Goal: Task Accomplishment & Management: Complete application form

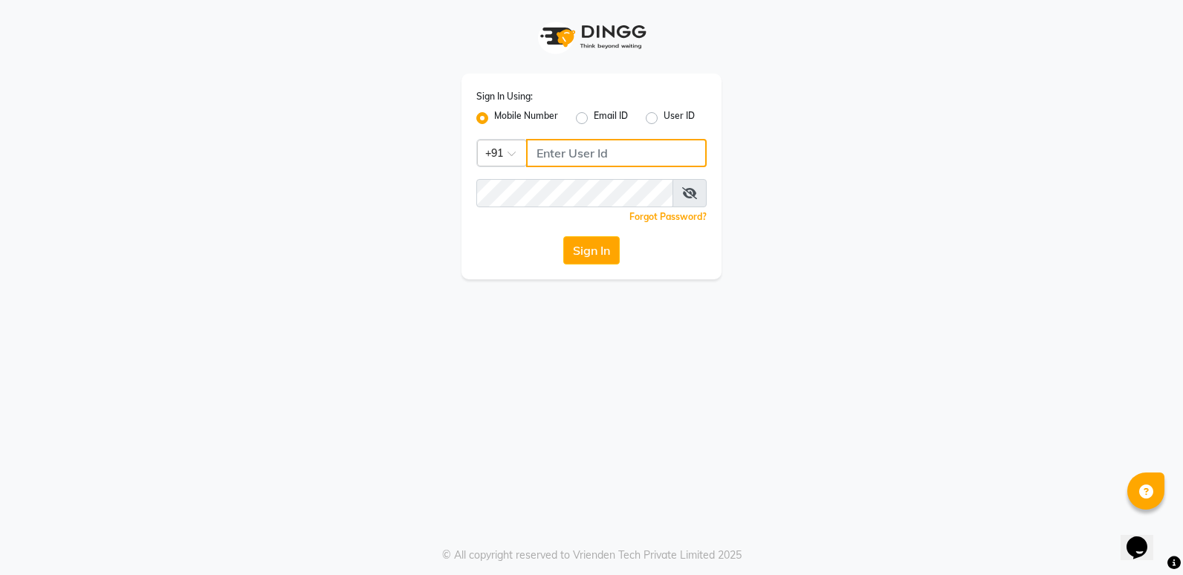
click at [532, 150] on input "Username" at bounding box center [616, 153] width 181 height 28
type input "9136222444"
click at [610, 253] on button "Sign In" at bounding box center [591, 250] width 56 height 28
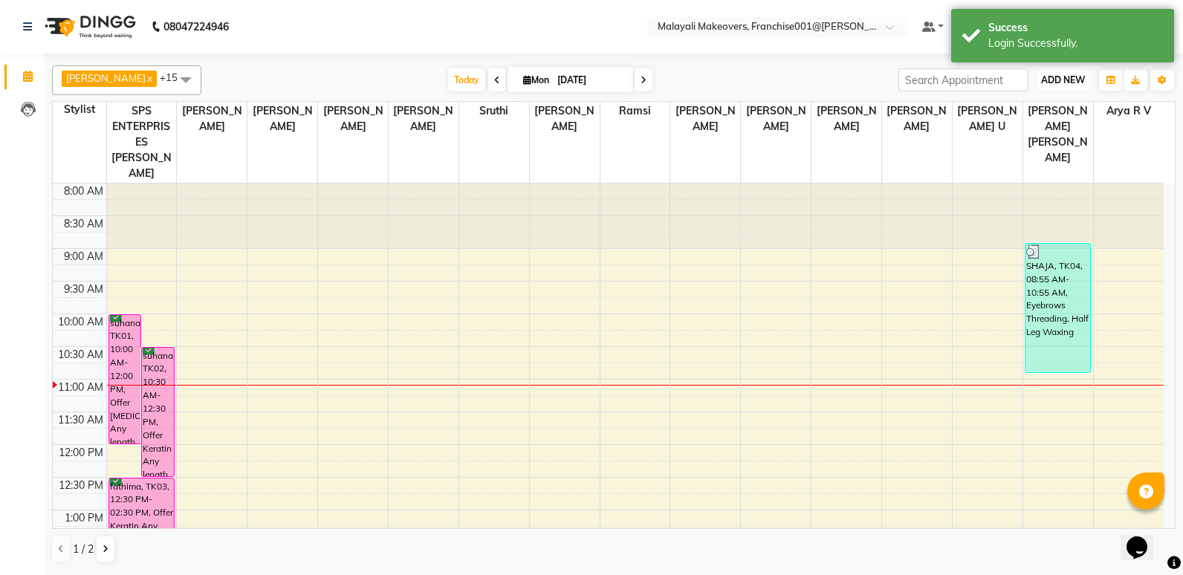
click at [1063, 74] on span "ADD NEW" at bounding box center [1063, 79] width 44 height 11
click at [1018, 113] on button "Add Appointment" at bounding box center [1029, 108] width 117 height 19
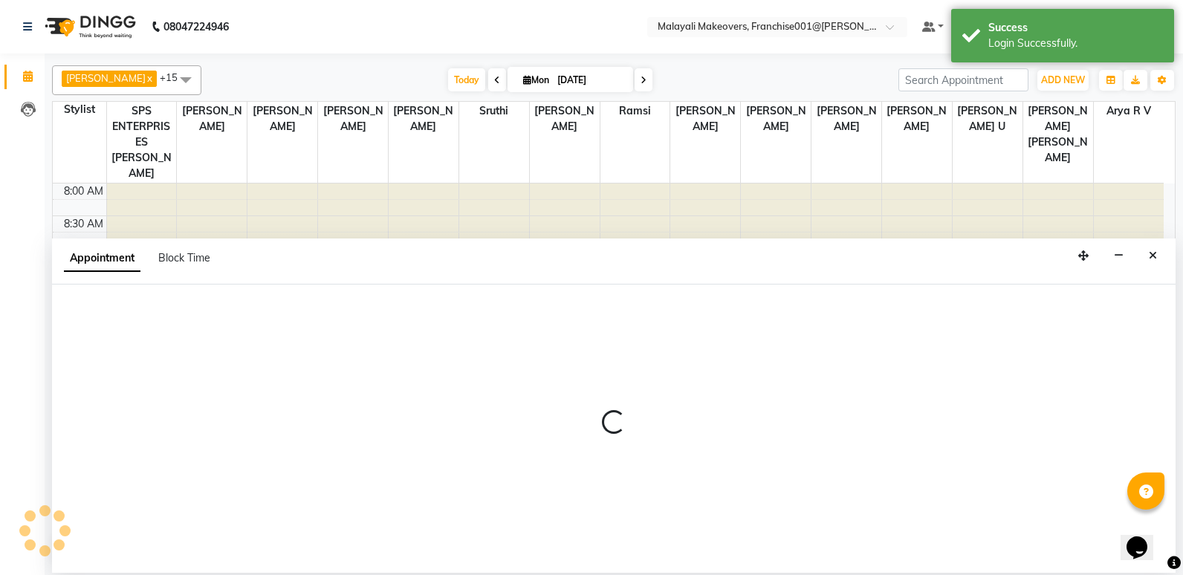
select select "tentative"
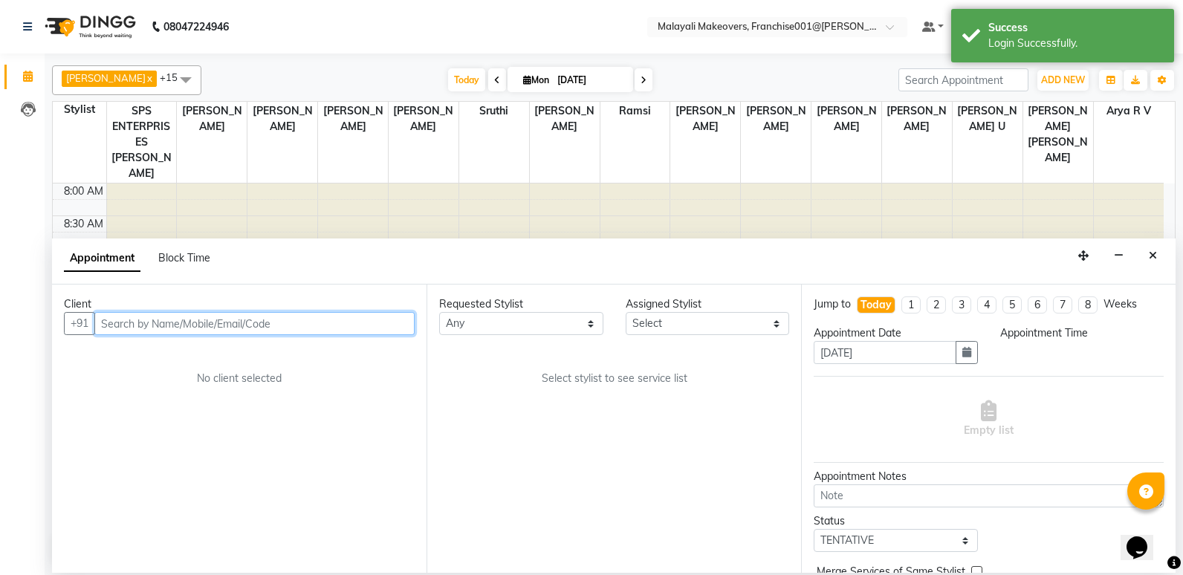
select select "540"
click at [120, 323] on input "text" at bounding box center [254, 323] width 320 height 23
paste input "9188532990"
type input "9188532990"
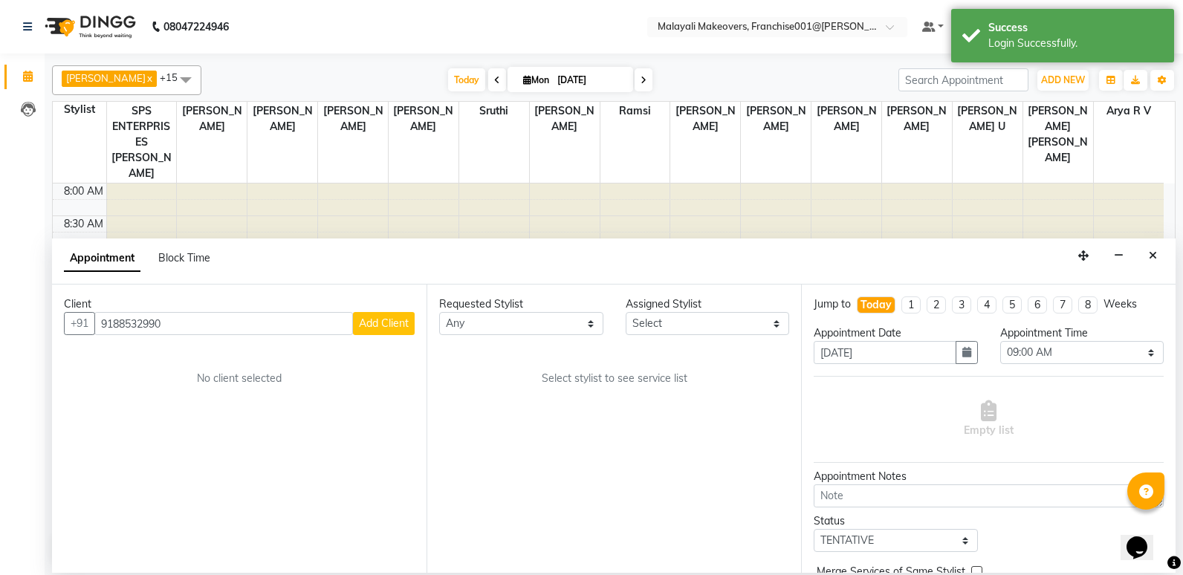
click at [386, 323] on span "Add Client" at bounding box center [384, 323] width 50 height 13
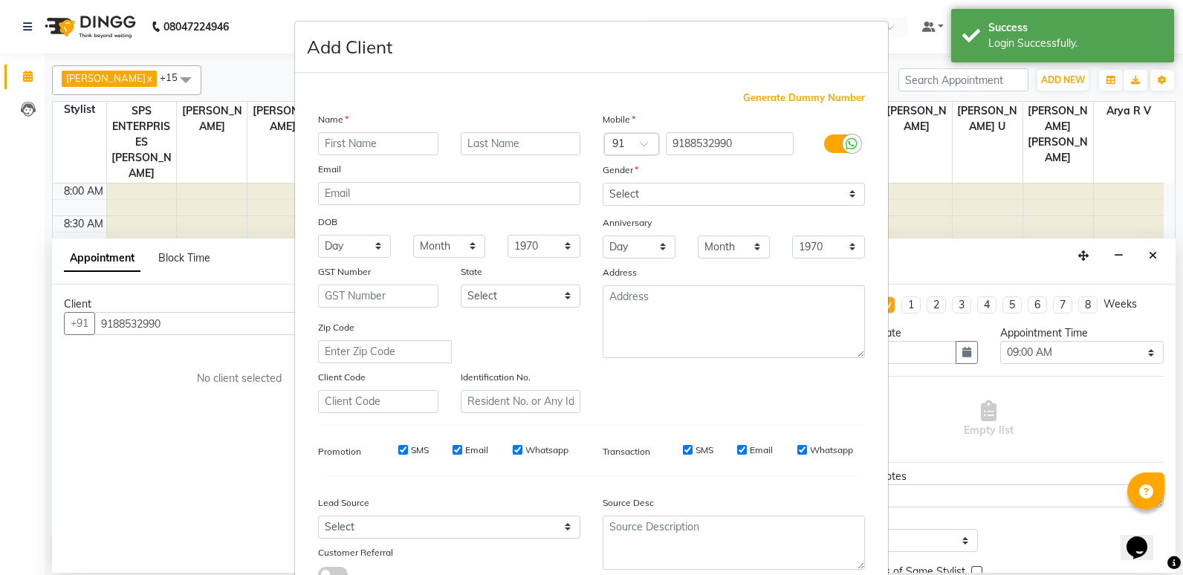
click at [349, 130] on div "Name" at bounding box center [449, 121] width 285 height 21
click at [349, 141] on input "text" at bounding box center [378, 143] width 120 height 23
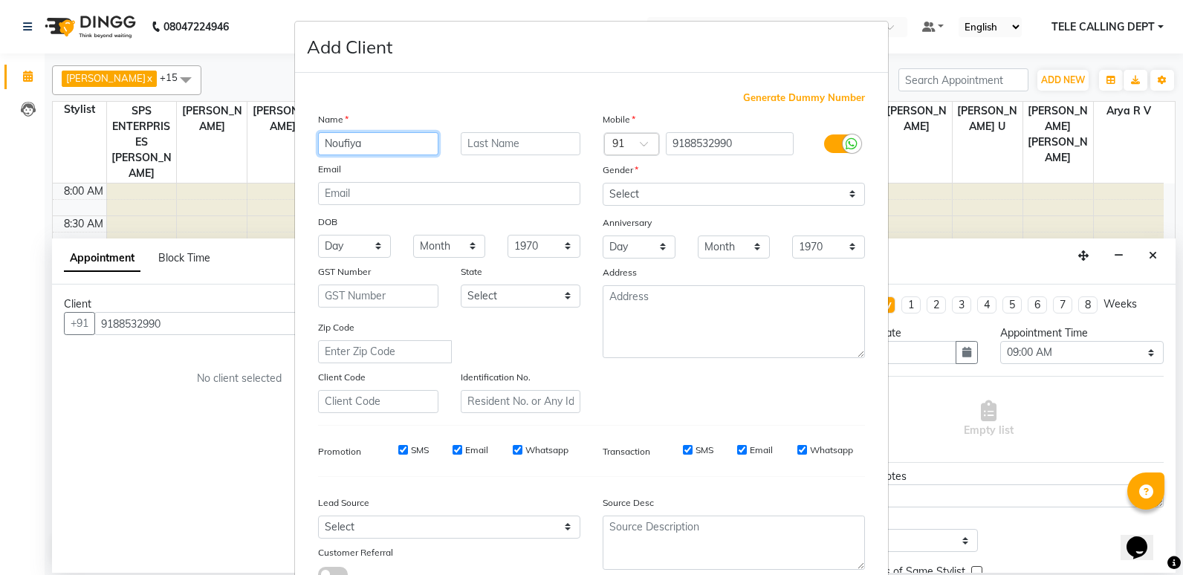
type input "Noufiya"
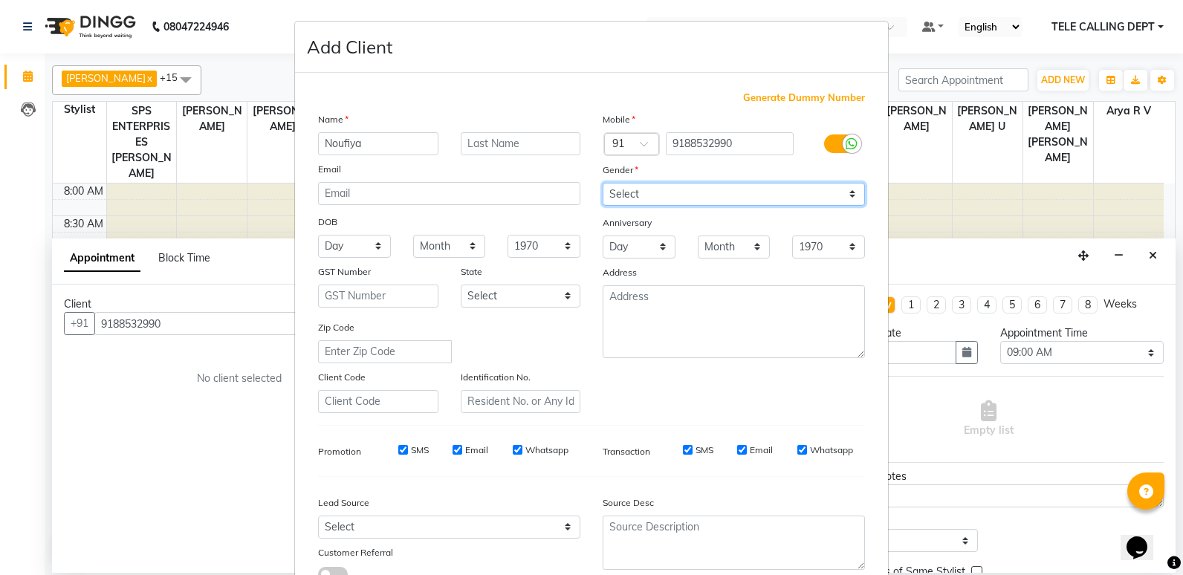
click at [645, 190] on select "Select [DEMOGRAPHIC_DATA] [DEMOGRAPHIC_DATA] Other Prefer Not To Say" at bounding box center [734, 194] width 262 height 23
click at [603, 183] on select "Select [DEMOGRAPHIC_DATA] [DEMOGRAPHIC_DATA] Other Prefer Not To Say" at bounding box center [734, 194] width 262 height 23
click at [704, 186] on select "Select [DEMOGRAPHIC_DATA] [DEMOGRAPHIC_DATA] Other Prefer Not To Say" at bounding box center [734, 194] width 262 height 23
select select "[DEMOGRAPHIC_DATA]"
click at [603, 183] on select "Select [DEMOGRAPHIC_DATA] [DEMOGRAPHIC_DATA] Other Prefer Not To Say" at bounding box center [734, 194] width 262 height 23
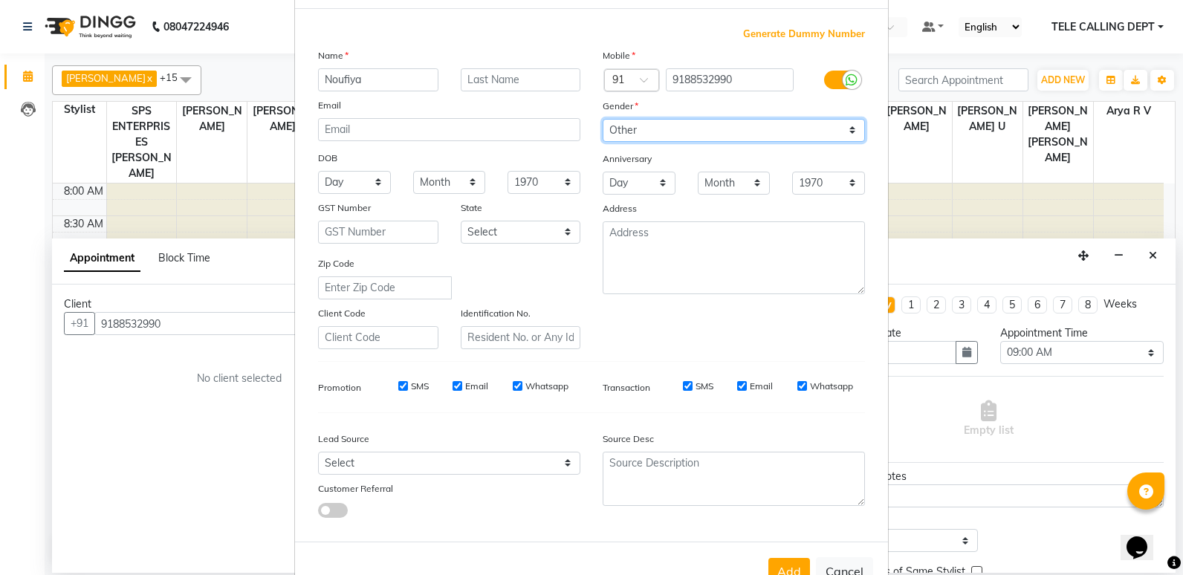
scroll to position [111, 0]
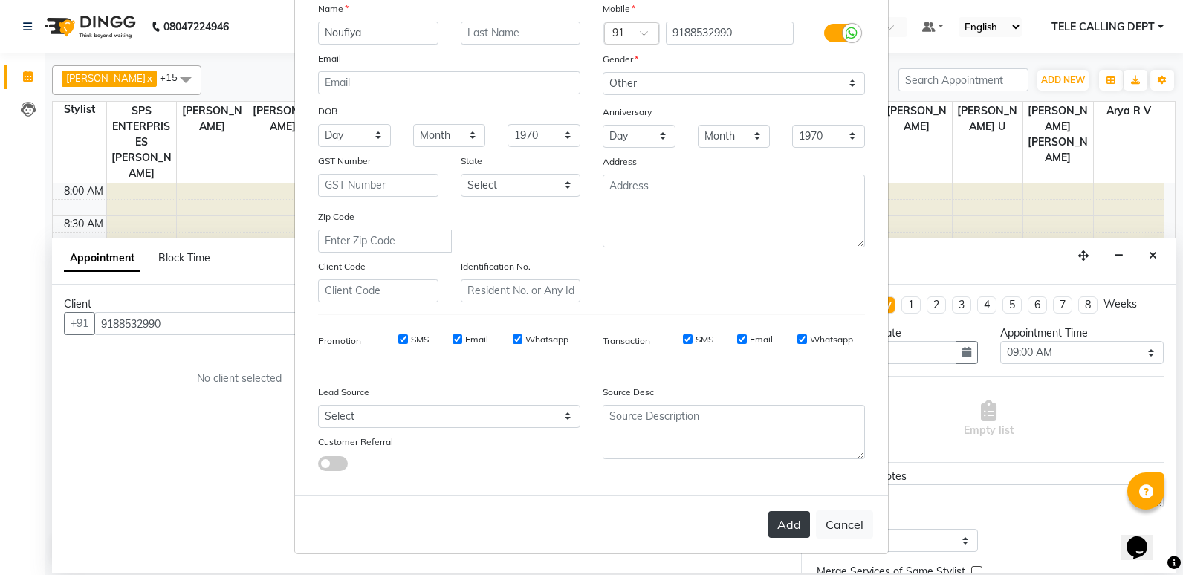
click at [792, 519] on button "Add" at bounding box center [789, 524] width 42 height 27
type input "91******90"
select select
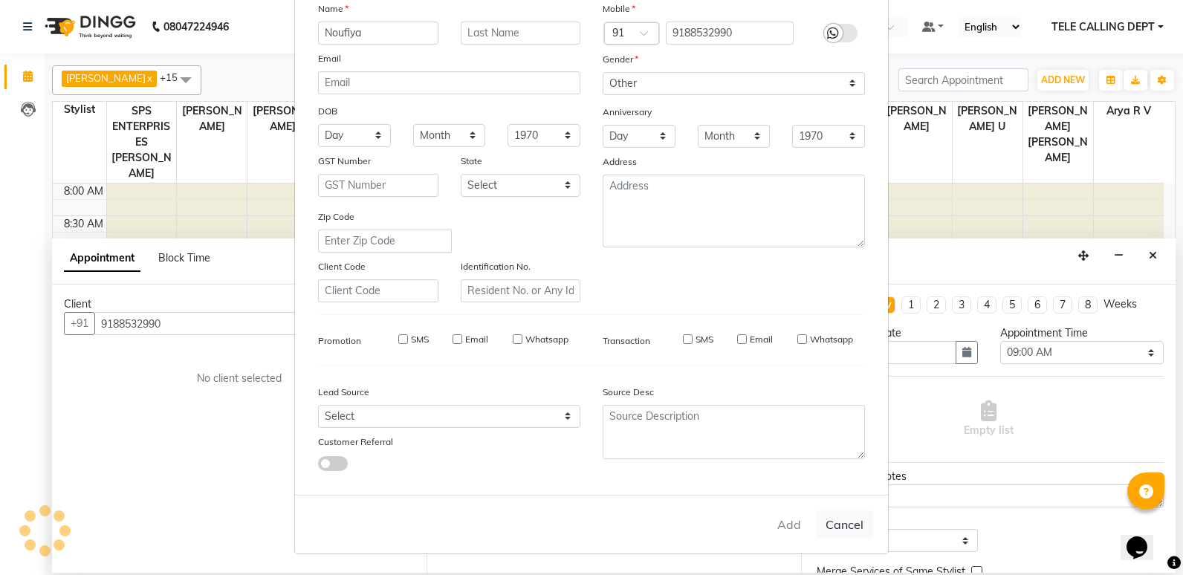
select select
checkbox input "false"
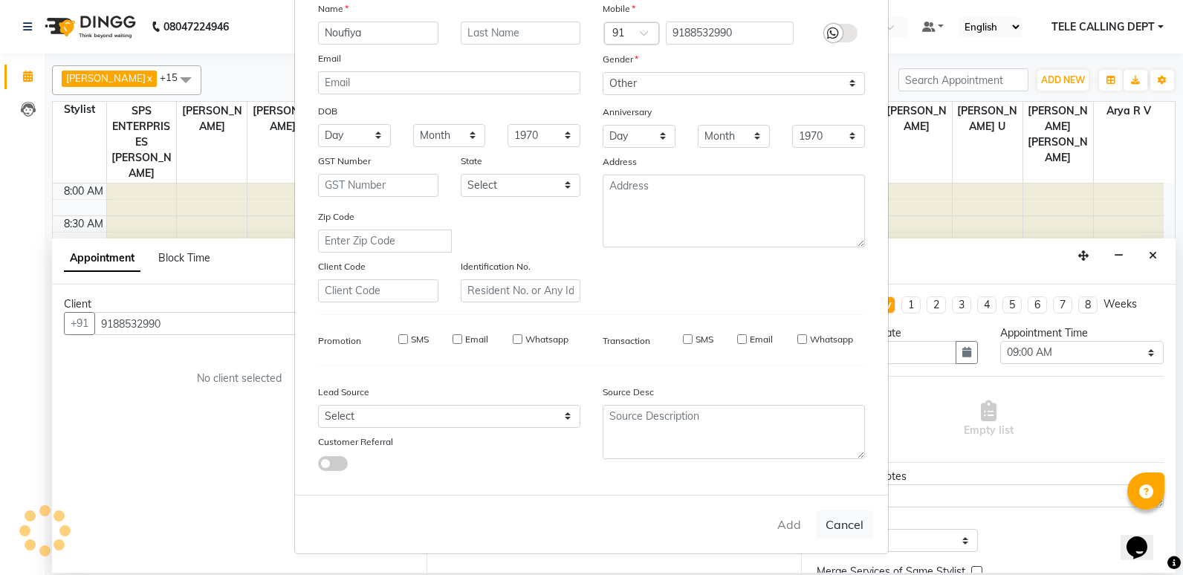
checkbox input "false"
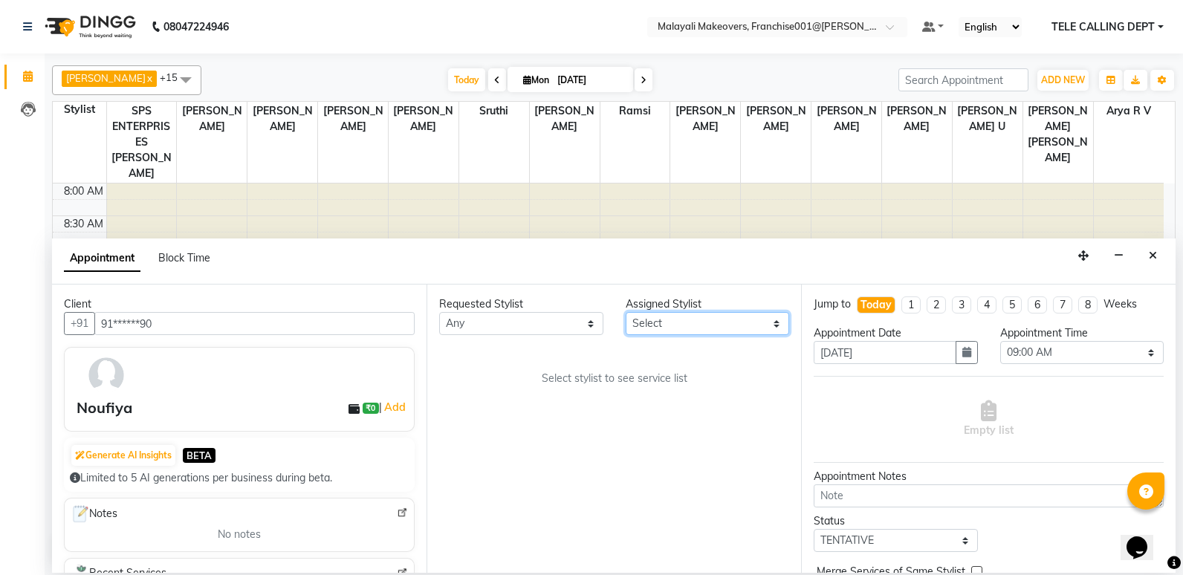
click at [728, 332] on select "Select [PERSON_NAME] [PERSON_NAME] Arya R V [PERSON_NAME] [PERSON_NAME] [PERSON…" at bounding box center [708, 323] width 164 height 23
select select "49217"
click at [626, 312] on select "Select [PERSON_NAME] [PERSON_NAME] Arya R V [PERSON_NAME] [PERSON_NAME] [PERSON…" at bounding box center [708, 323] width 164 height 23
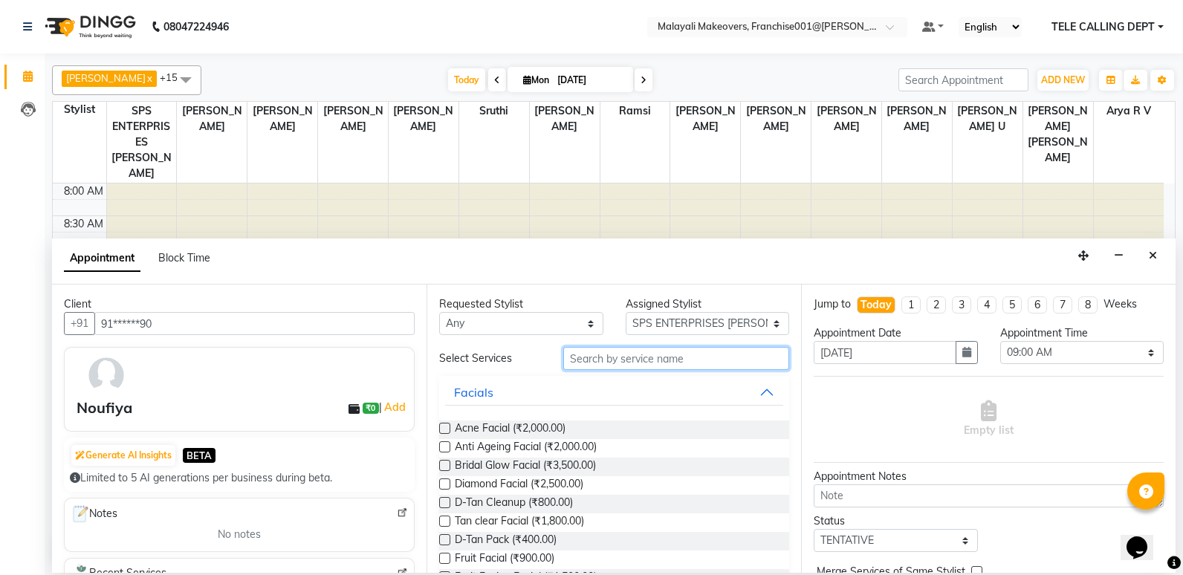
click at [633, 361] on input "text" at bounding box center [676, 358] width 226 height 23
type input "facial"
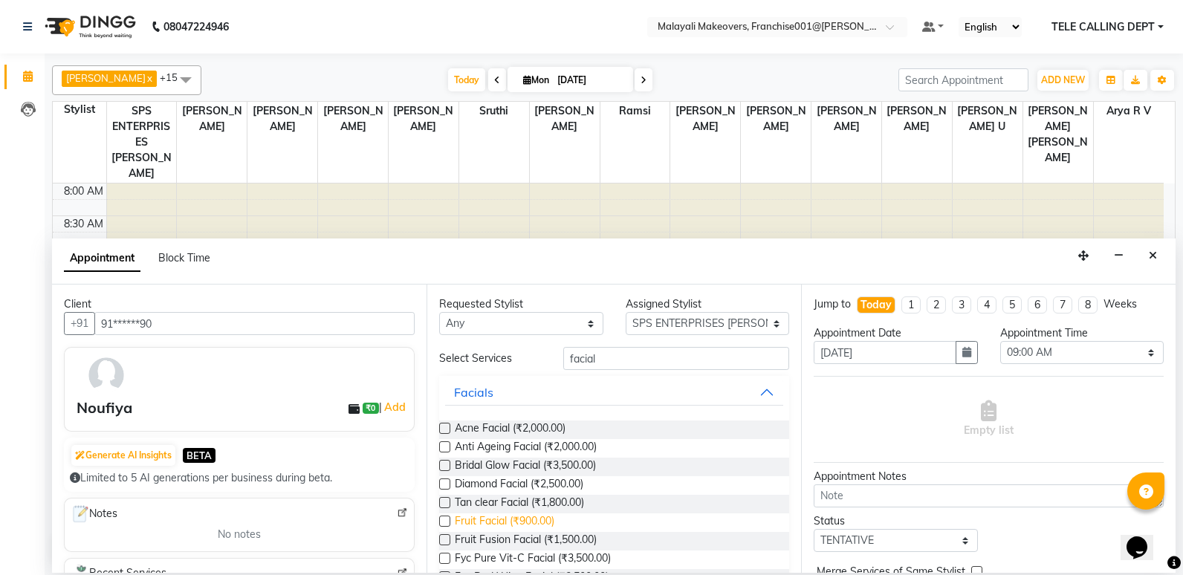
click at [508, 528] on span "Fruit Facial (₹900.00)" at bounding box center [505, 523] width 100 height 19
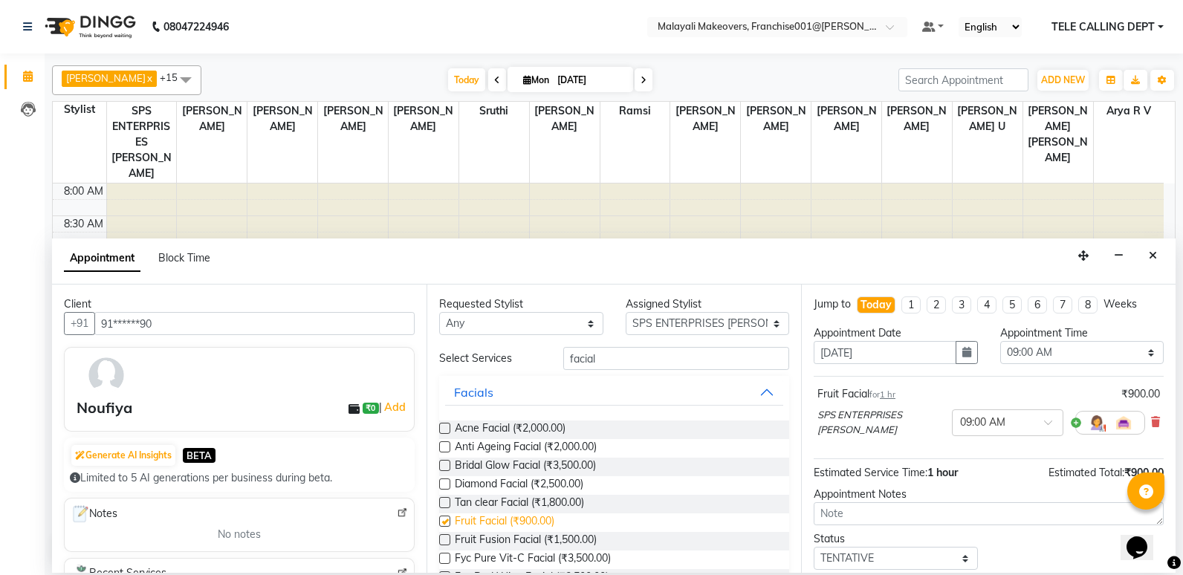
checkbox input "false"
click at [962, 357] on icon "button" at bounding box center [966, 352] width 9 height 10
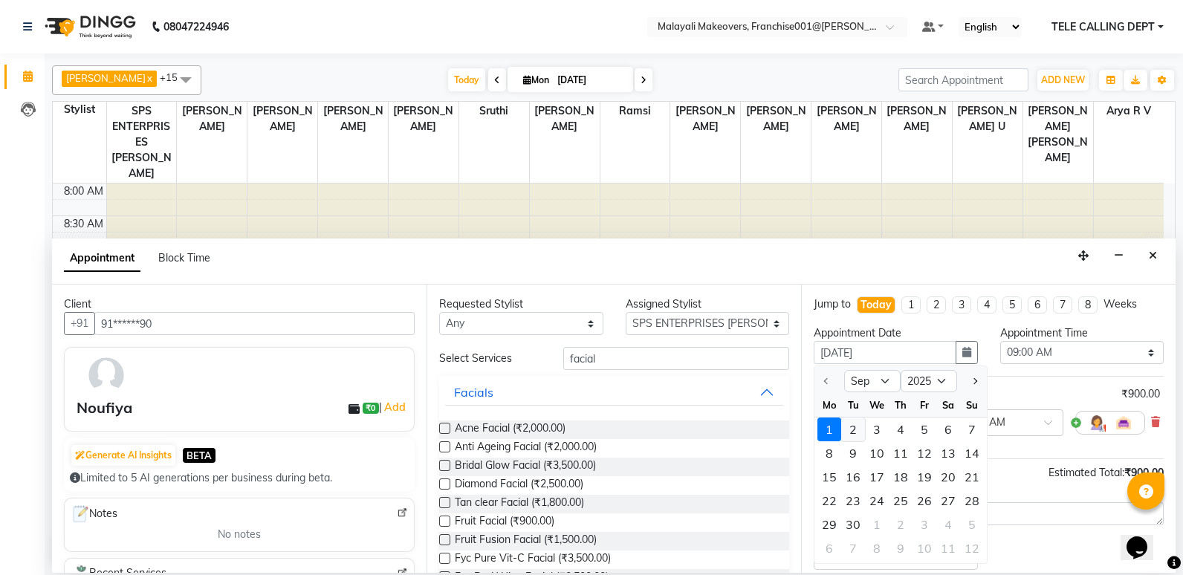
click at [858, 432] on div "2" at bounding box center [853, 430] width 24 height 24
type input "02-09-2025"
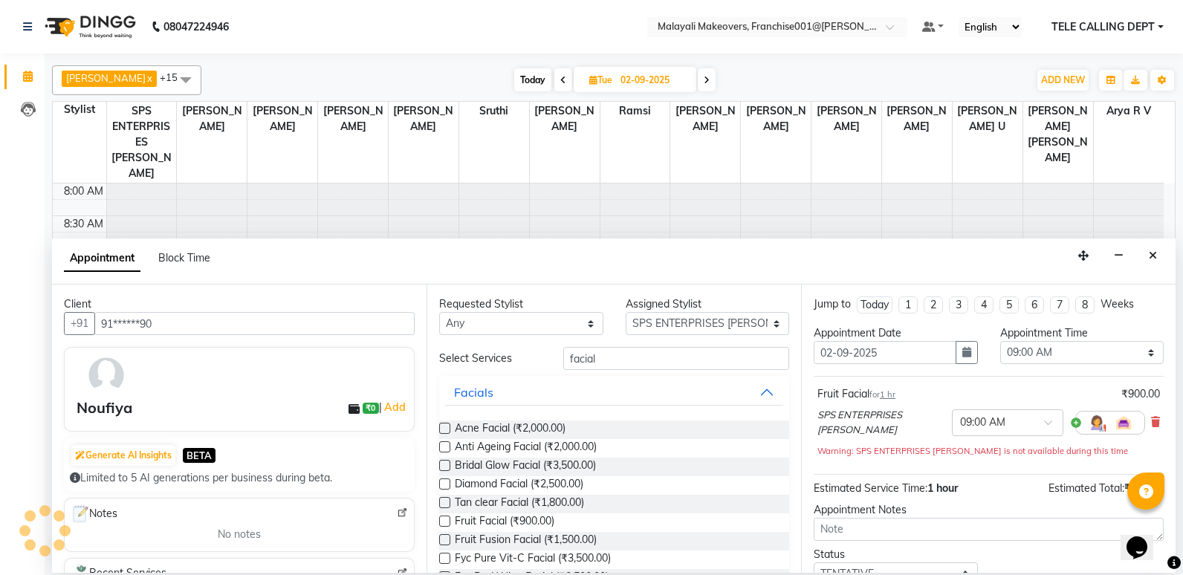
scroll to position [197, 0]
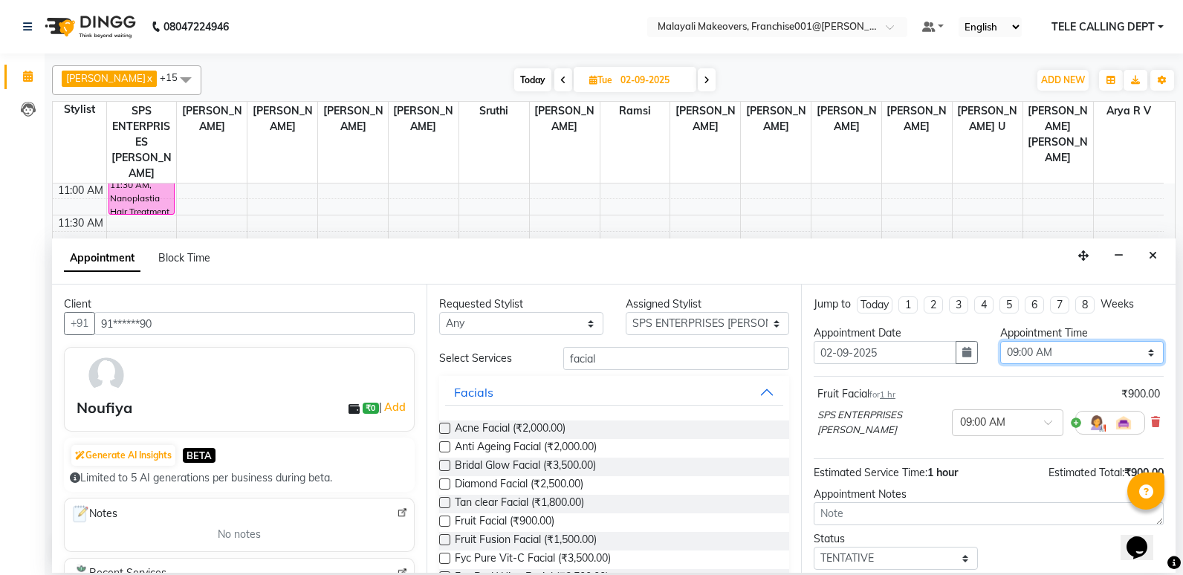
click at [1015, 352] on select "Select 09:00 AM 09:15 AM 09:30 AM 09:45 AM 10:00 AM 10:15 AM 10:30 AM 10:45 AM …" at bounding box center [1082, 352] width 164 height 23
select select "765"
click at [1000, 341] on select "Select 09:00 AM 09:15 AM 09:30 AM 09:45 AM 10:00 AM 10:15 AM 10:30 AM 10:45 AM …" at bounding box center [1082, 352] width 164 height 23
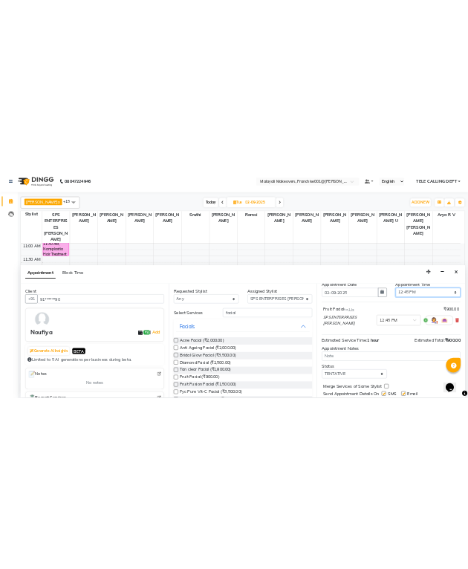
scroll to position [91, 0]
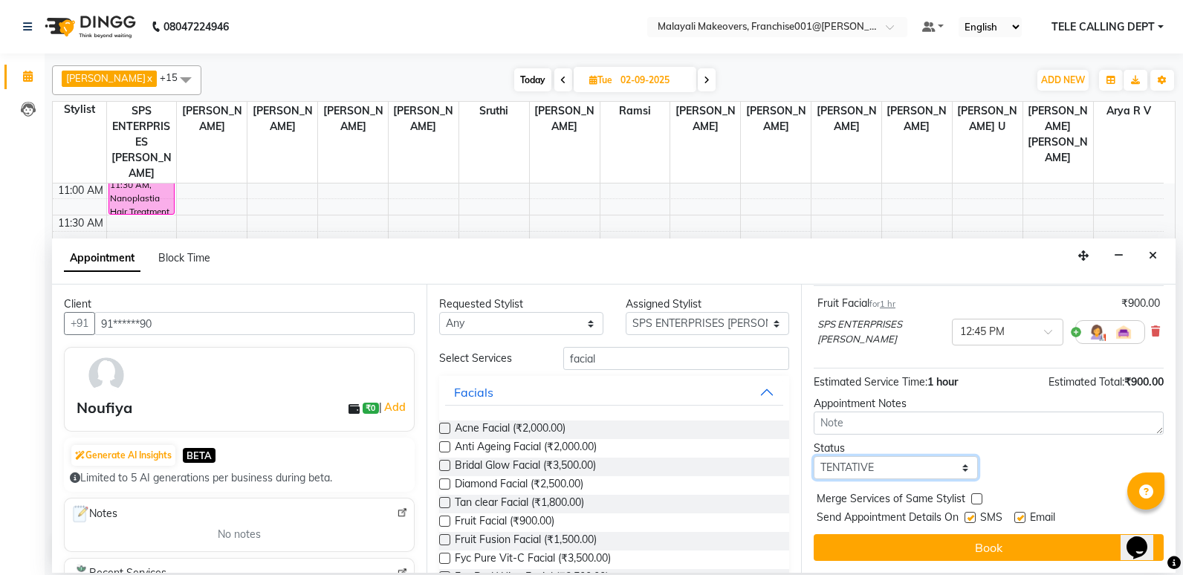
drag, startPoint x: 893, startPoint y: 459, endPoint x: 890, endPoint y: 467, distance: 9.0
click at [893, 459] on select "Select TENTATIVE CONFIRM UPCOMING" at bounding box center [896, 467] width 164 height 23
select select "confirm booking"
click at [814, 456] on select "Select TENTATIVE CONFIRM UPCOMING" at bounding box center [896, 467] width 164 height 23
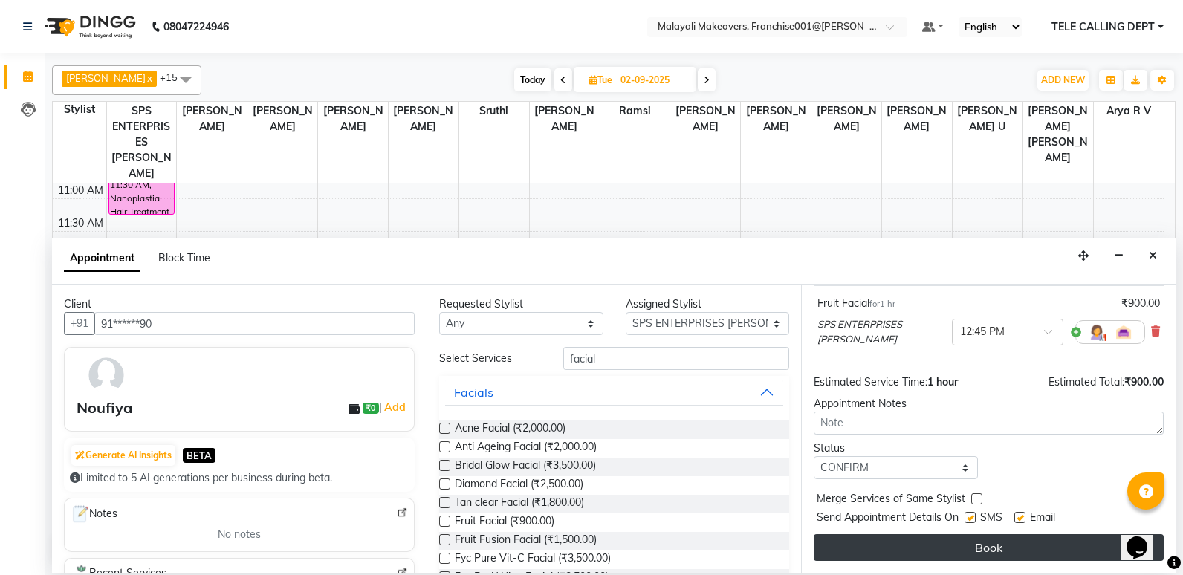
click at [867, 536] on button "Book" at bounding box center [989, 547] width 350 height 27
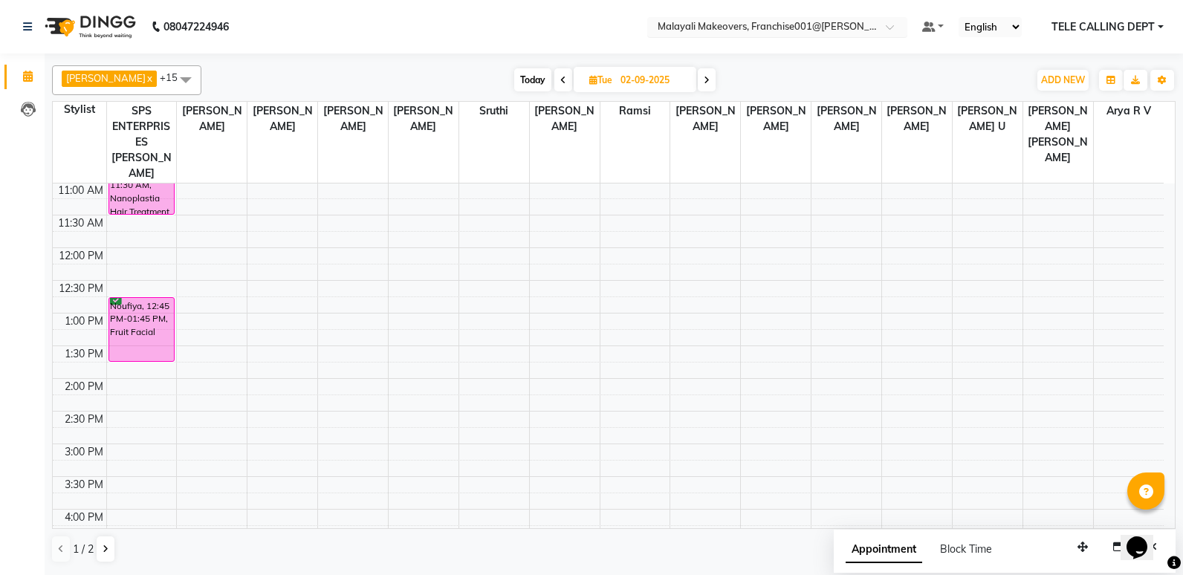
click at [859, 28] on input "text" at bounding box center [763, 28] width 216 height 15
